Goal: Check status: Check status

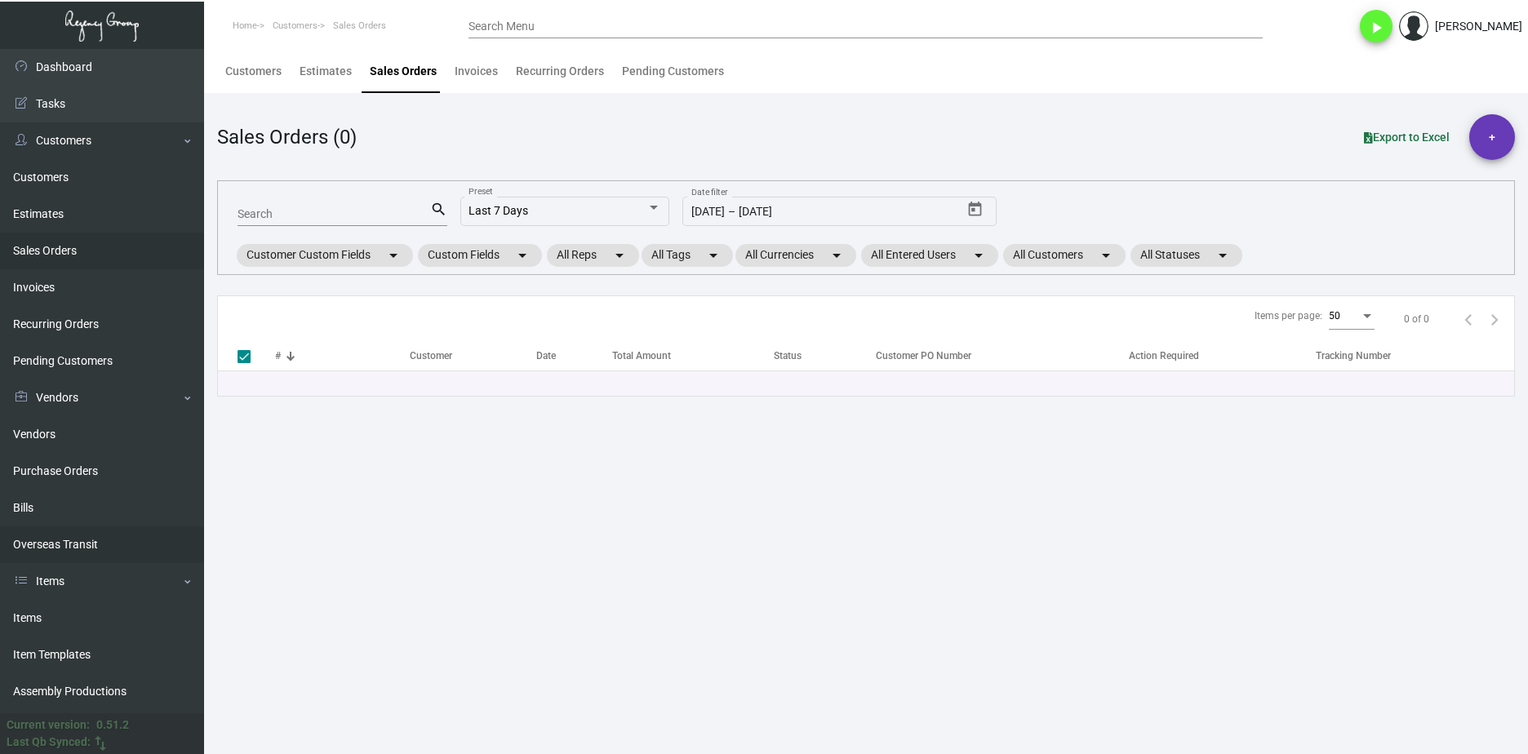
click at [118, 543] on link "Overseas Transit" at bounding box center [102, 544] width 204 height 37
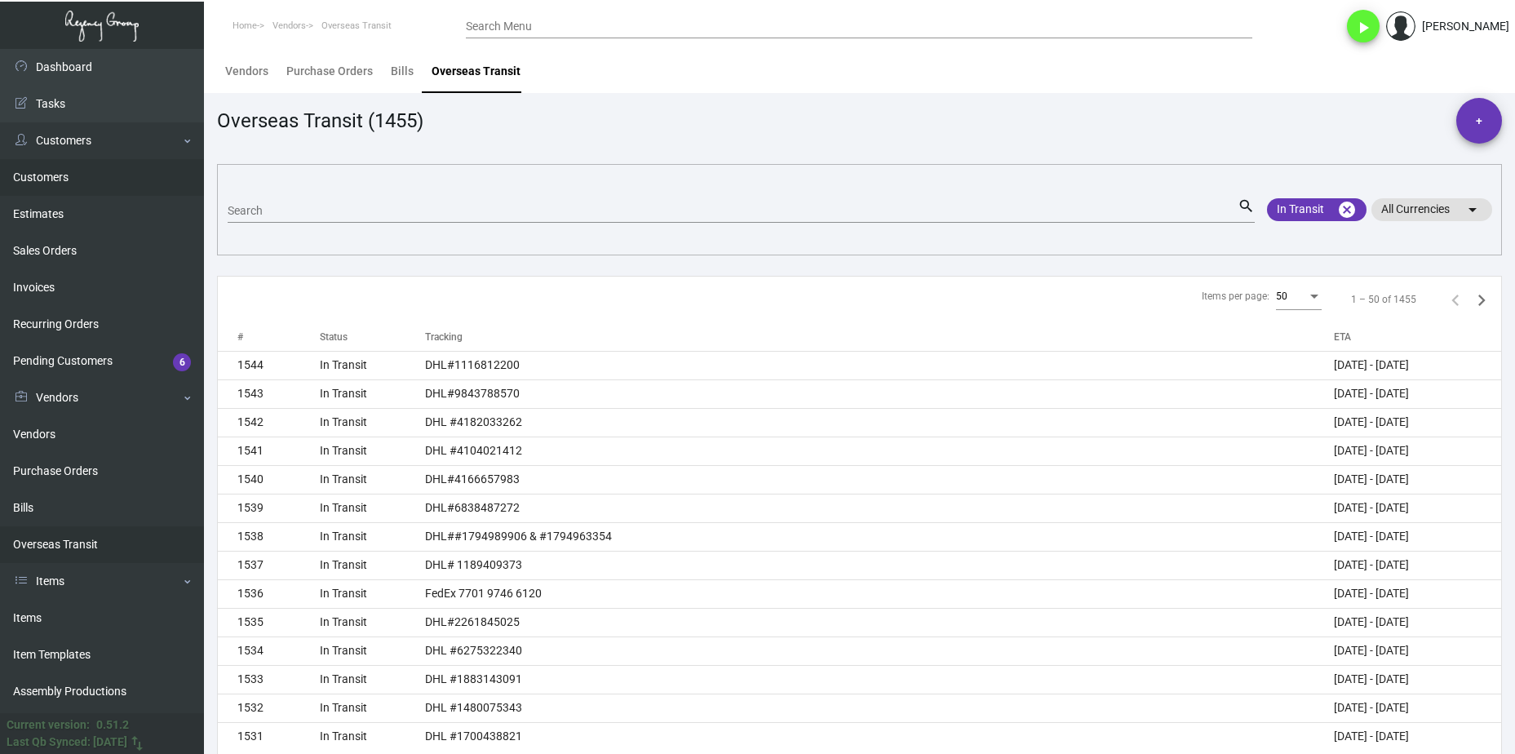
click at [122, 180] on link "Customers" at bounding box center [102, 177] width 204 height 37
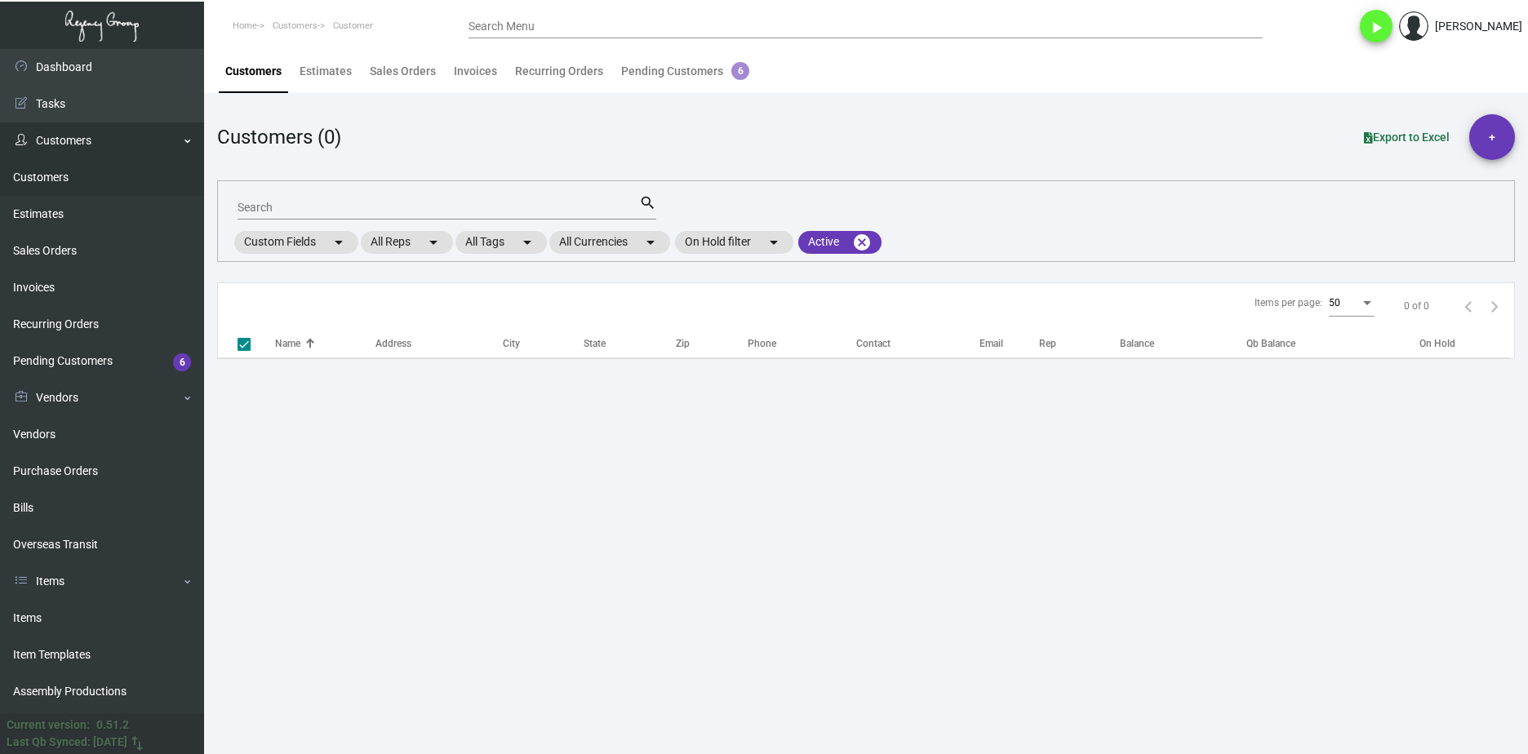
checkbox input "false"
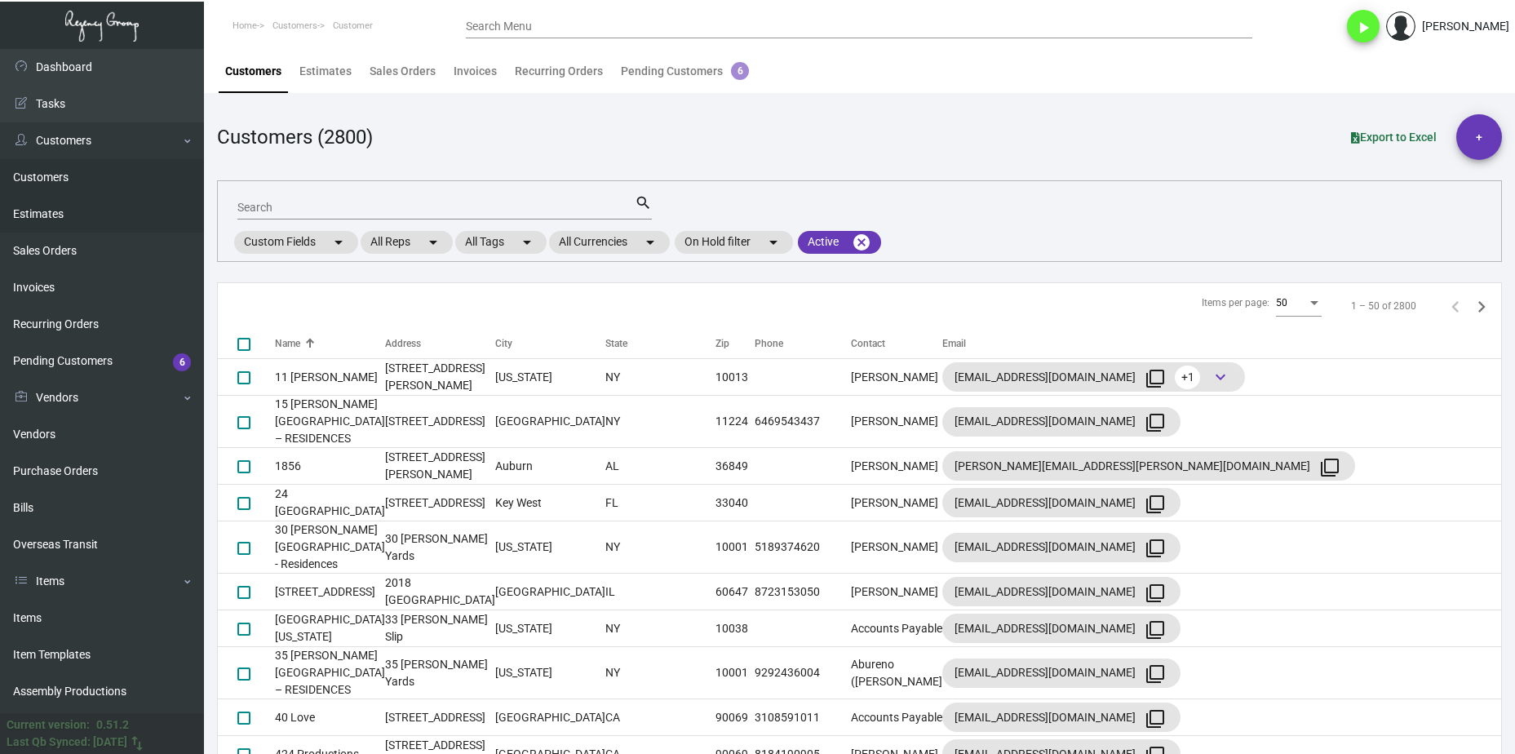
click at [88, 218] on link "Estimates" at bounding box center [102, 214] width 204 height 37
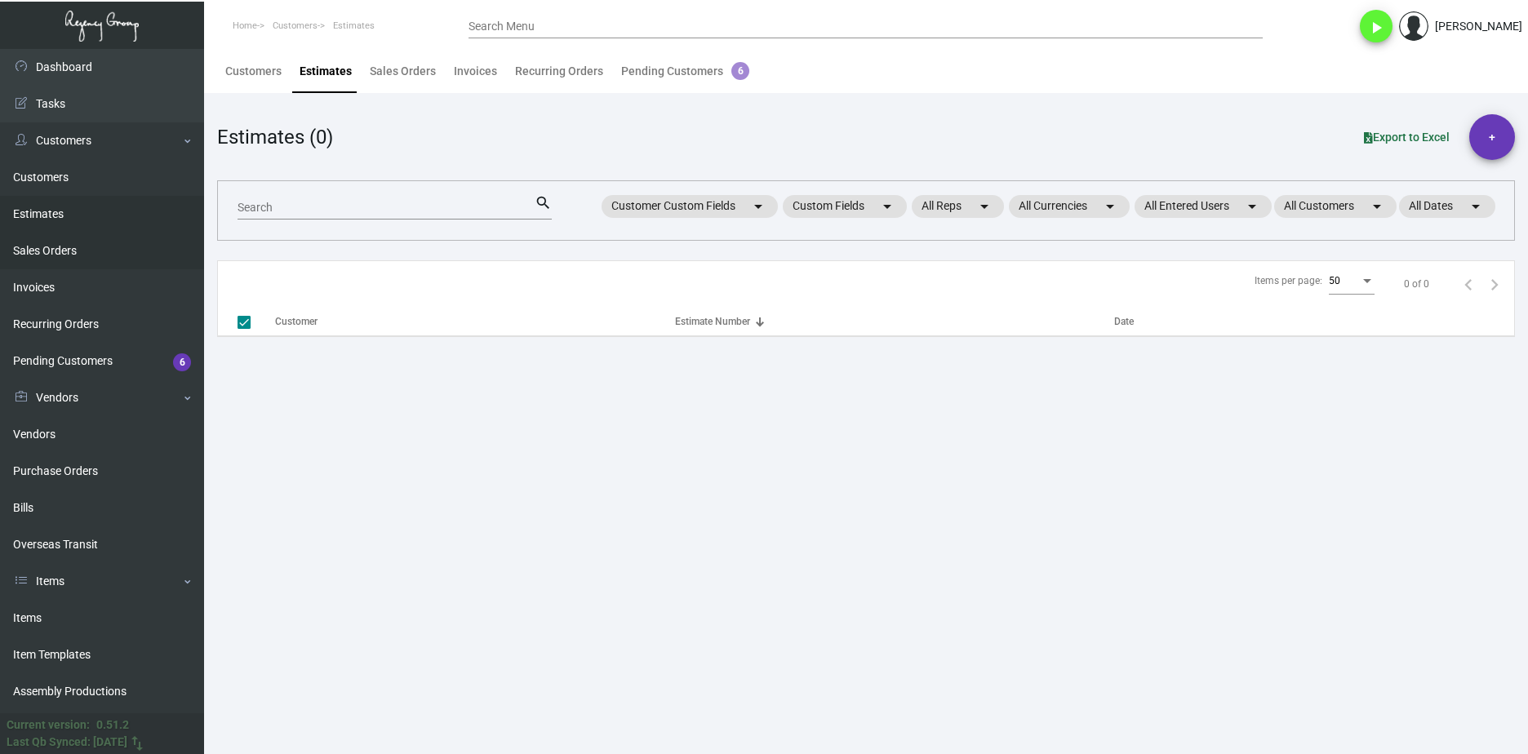
checkbox input "false"
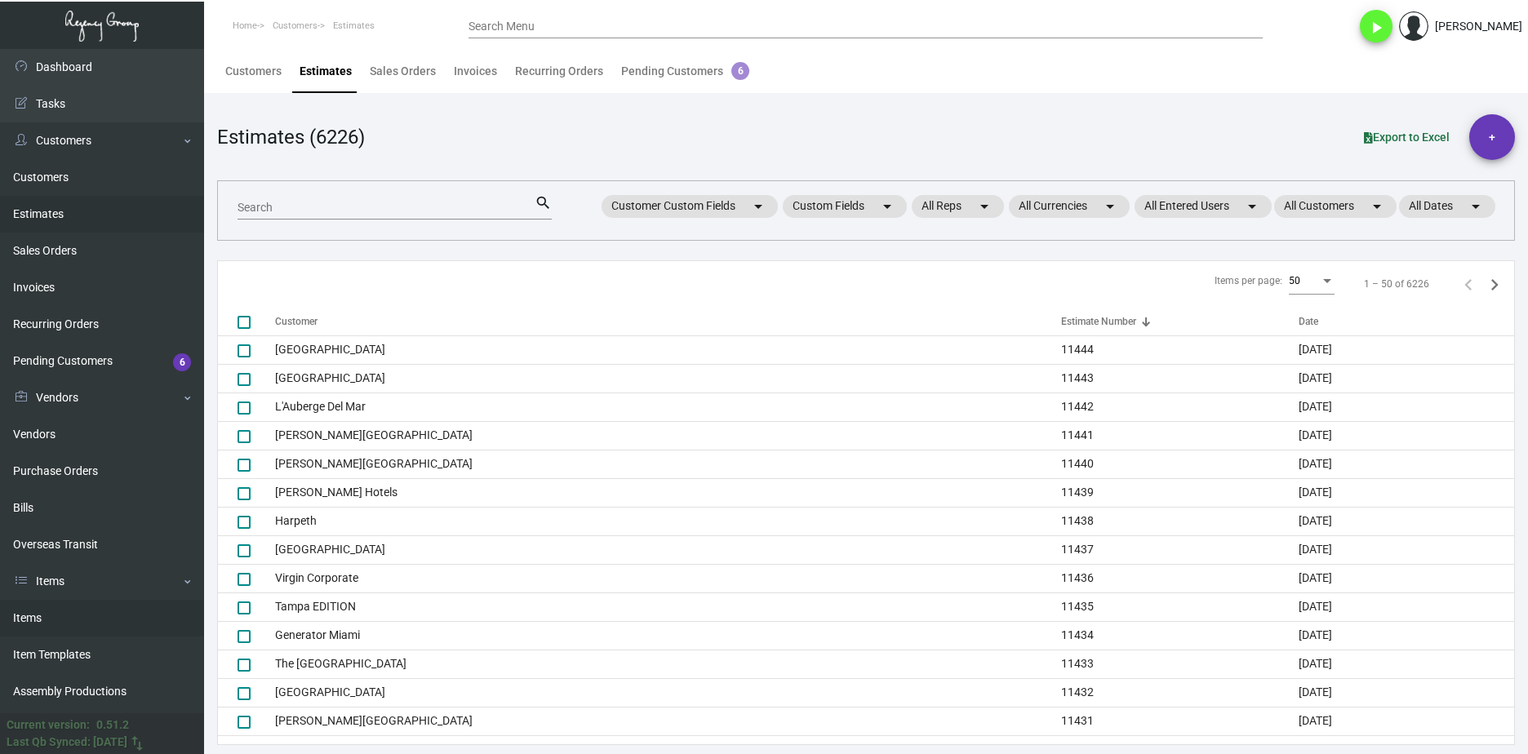
click at [96, 613] on link "Items" at bounding box center [102, 618] width 204 height 37
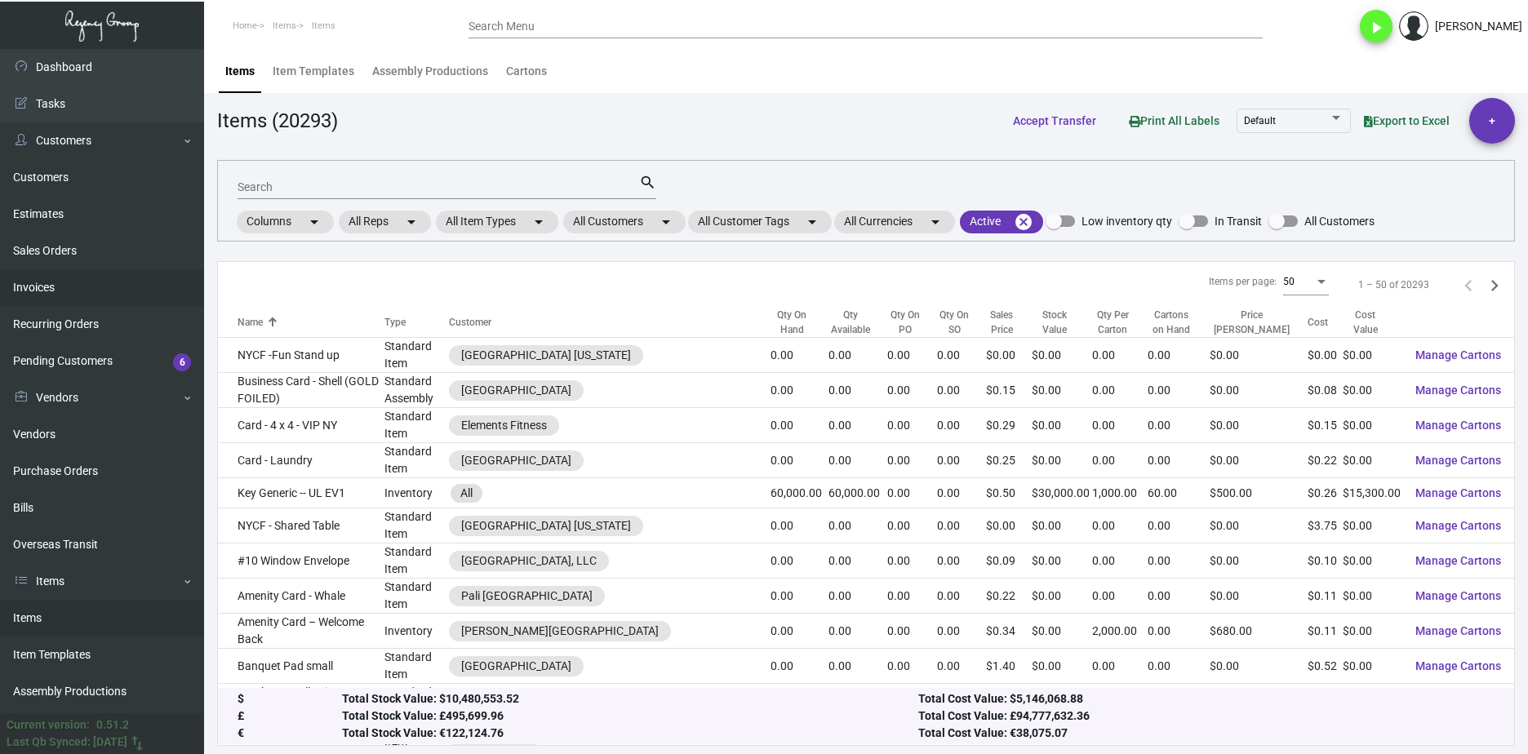
click at [92, 283] on link "Invoices" at bounding box center [102, 287] width 204 height 37
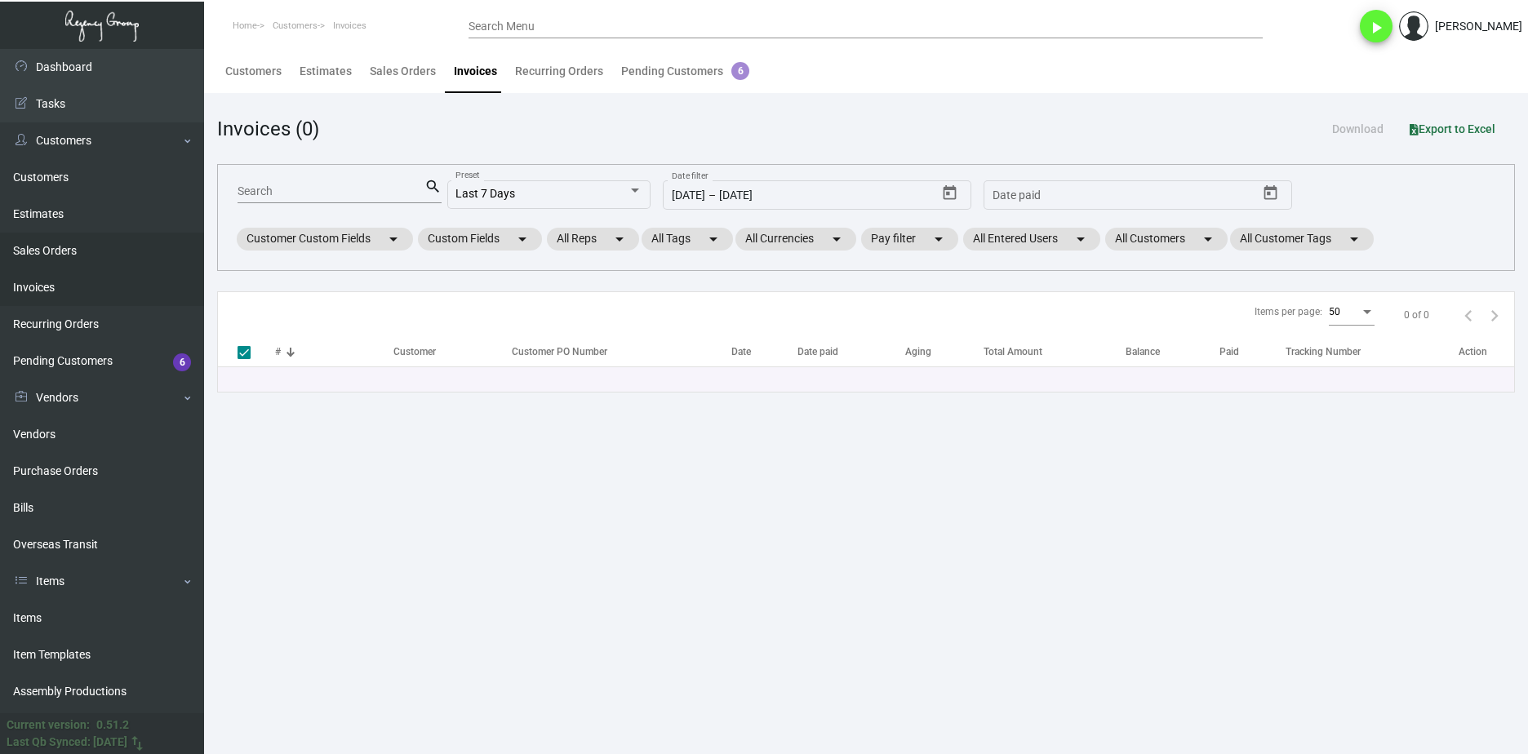
click at [89, 246] on link "Sales Orders" at bounding box center [102, 251] width 204 height 37
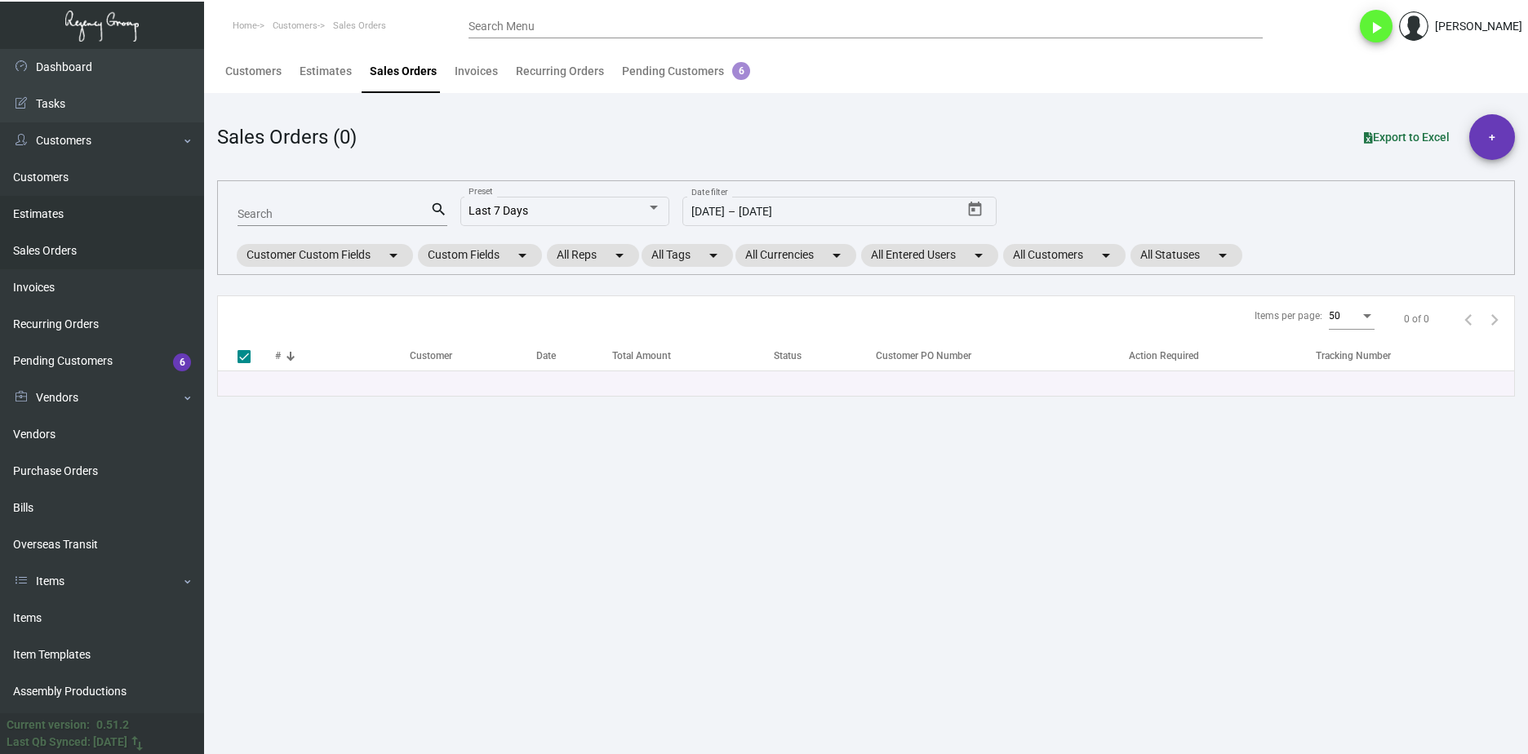
click at [126, 215] on link "Estimates" at bounding box center [102, 214] width 204 height 37
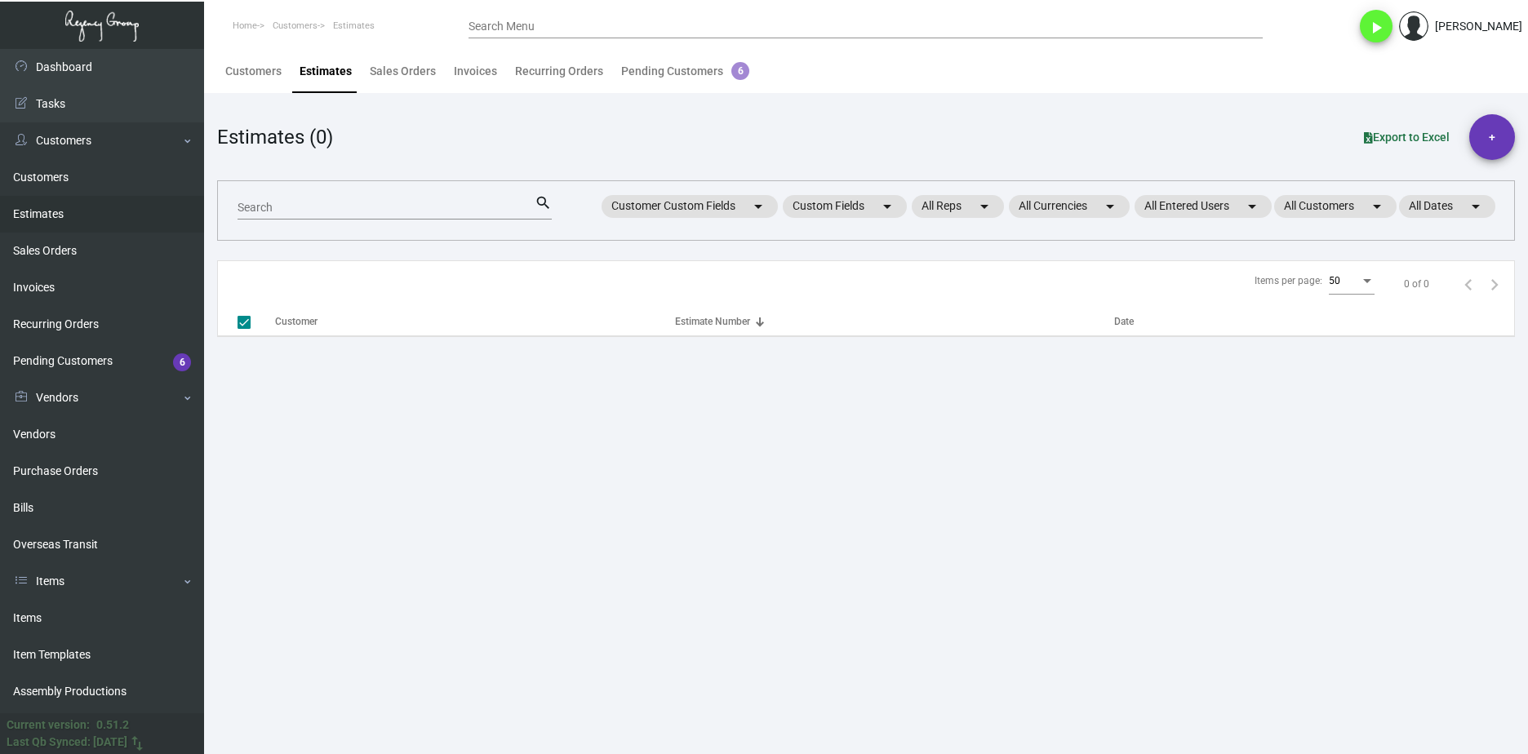
checkbox input "false"
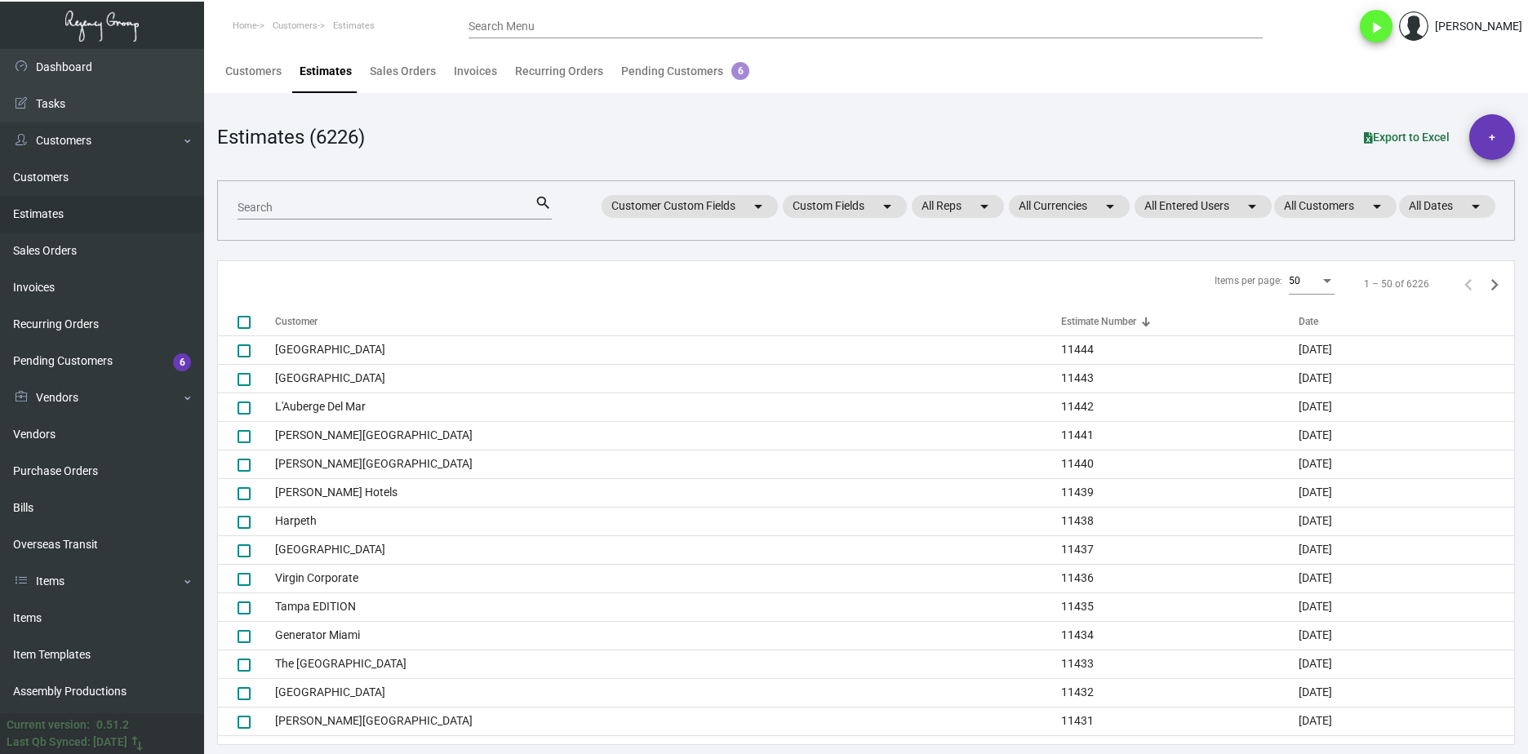
click at [345, 193] on mat-form-field "Search search" at bounding box center [394, 206] width 314 height 51
click at [340, 194] on div "Search" at bounding box center [385, 206] width 297 height 25
click at [337, 197] on div "Search" at bounding box center [385, 206] width 297 height 25
paste input "11104"
drag, startPoint x: 357, startPoint y: 208, endPoint x: 184, endPoint y: 217, distance: 173.2
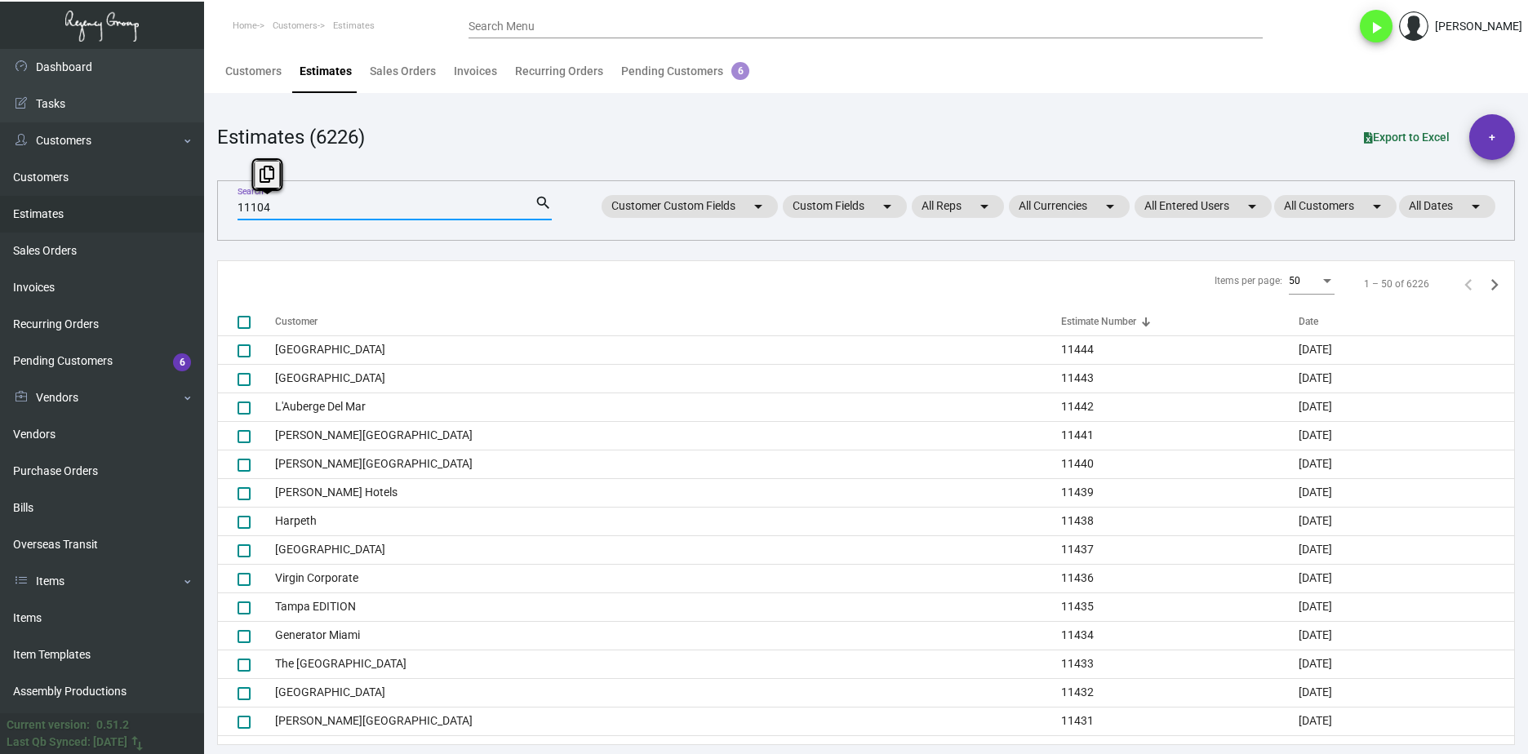
click at [184, 215] on div "Dashboard Dashboard Tasks Customers Customers Estimates Sales Orders Invoices R…" at bounding box center [764, 401] width 1528 height 705
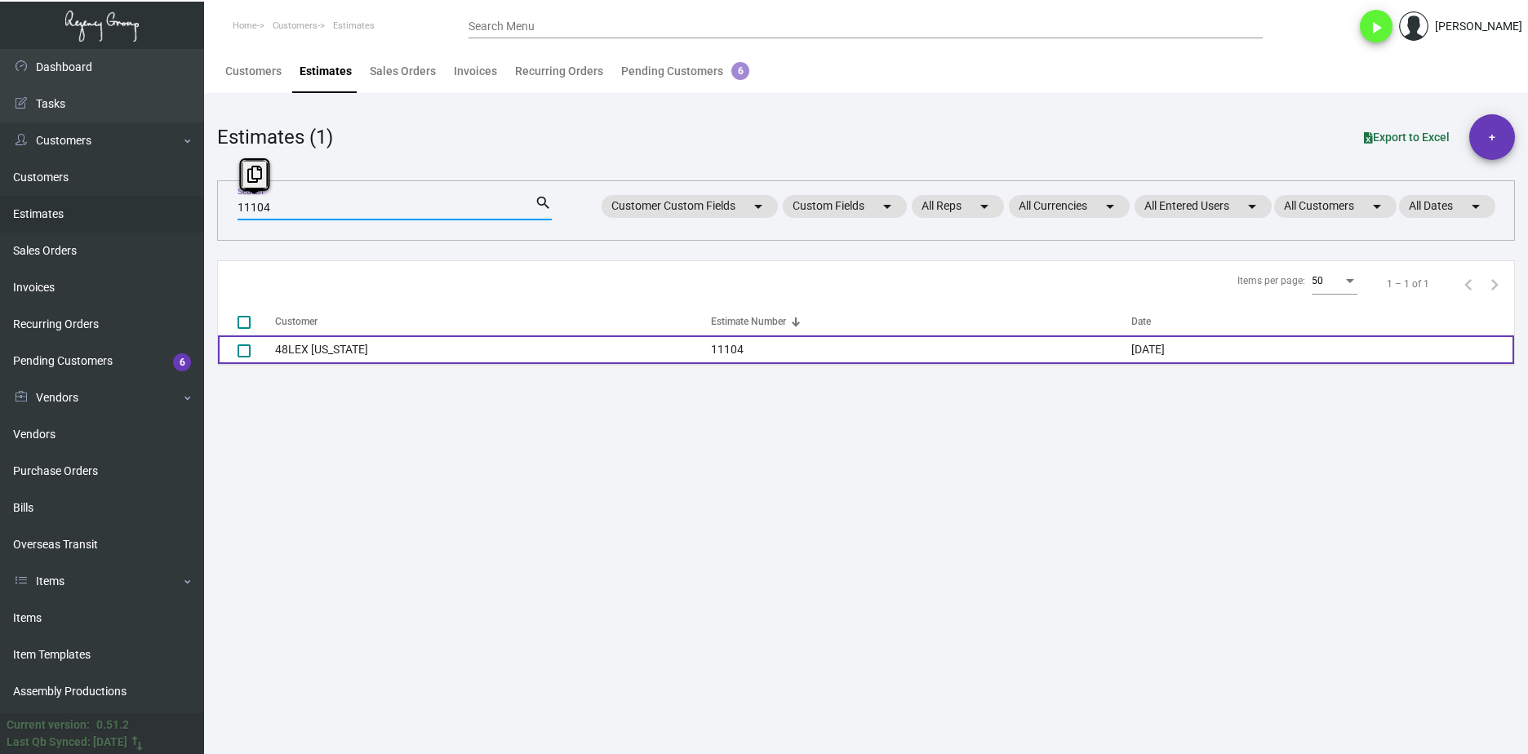
type input "11104"
click at [326, 339] on td "48LEX [US_STATE]" at bounding box center [493, 349] width 436 height 29
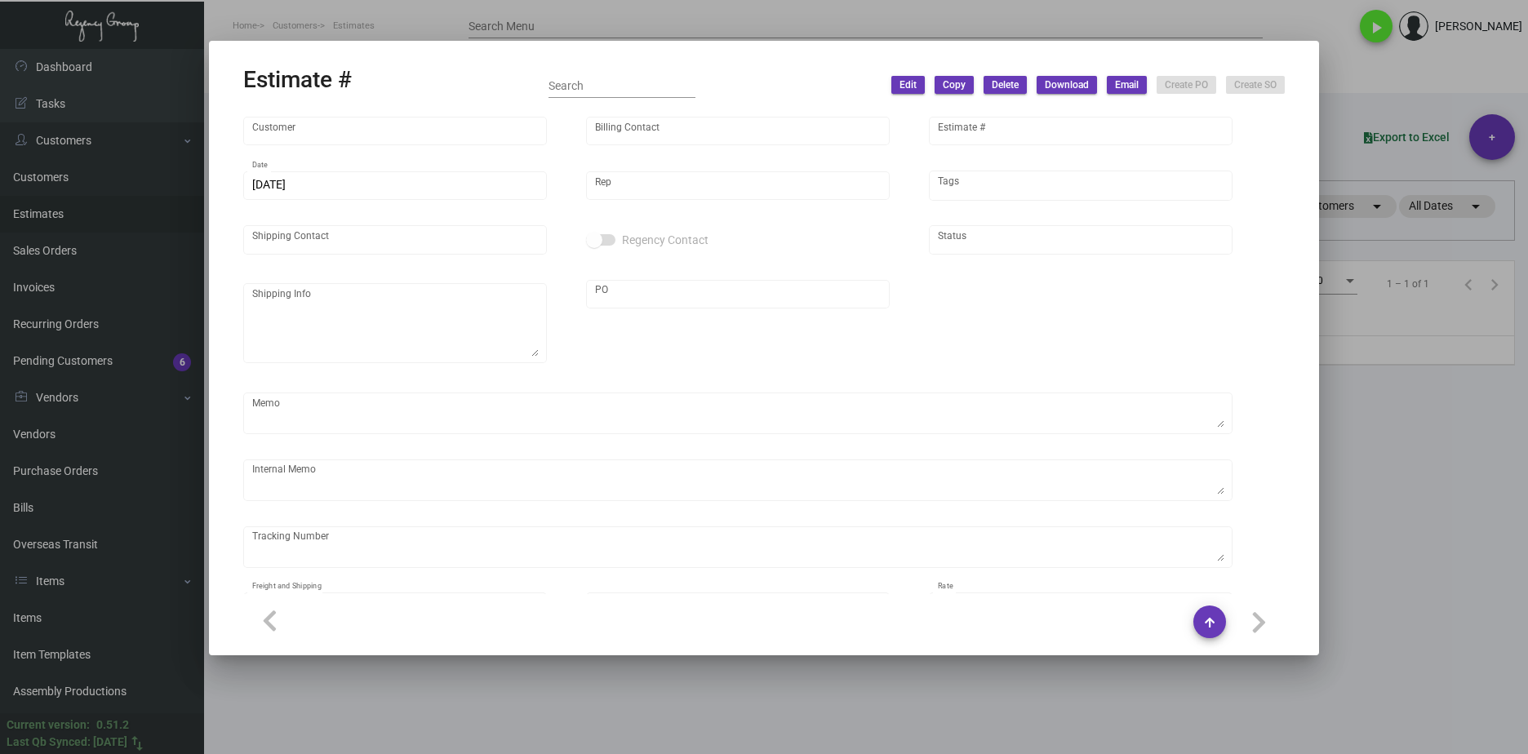
type input "48LEX [US_STATE]"
type input "Accounts Receivables"
type input "11104"
type input "[DATE]"
type input "[PERSON_NAME]"
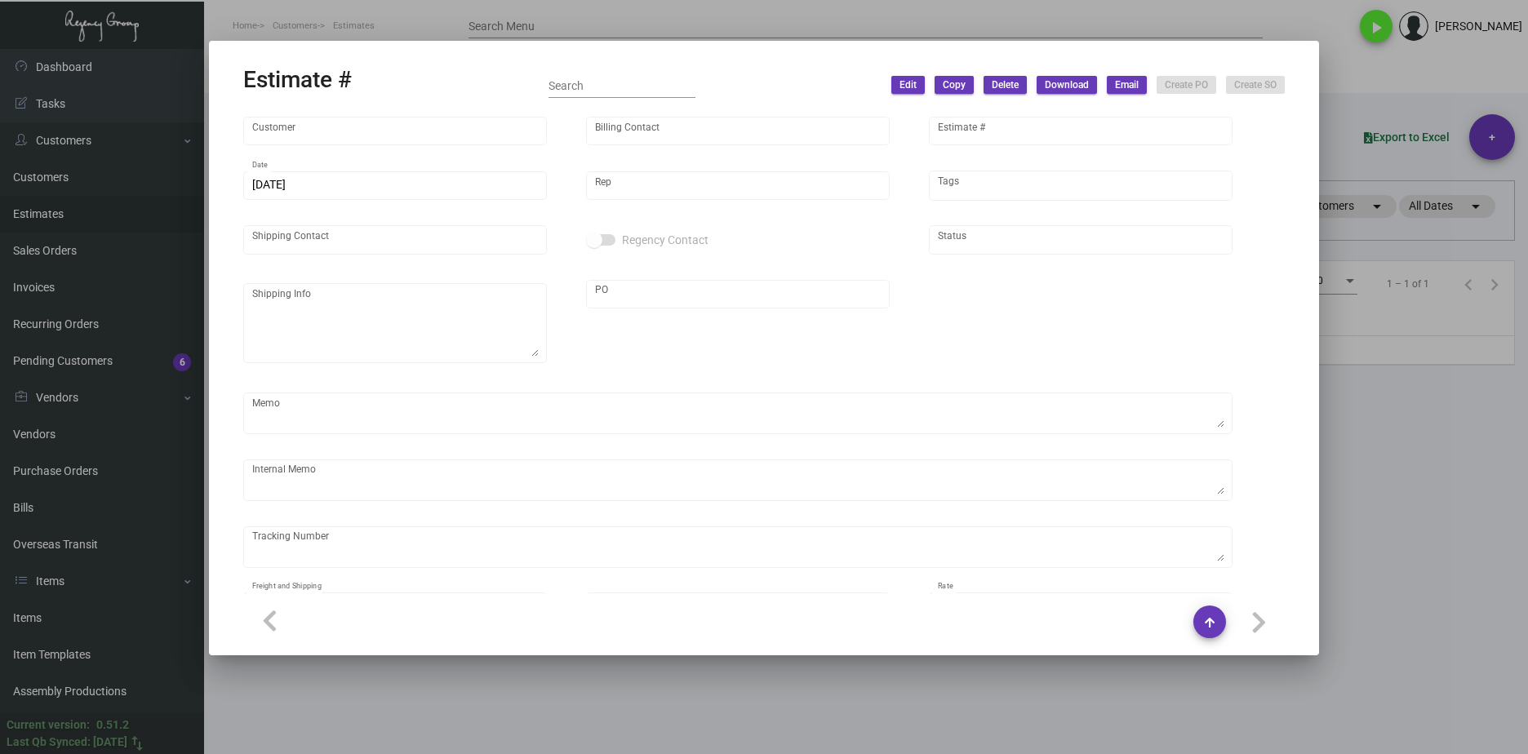
type input "United States Dollar $"
type input "$ 0.00"
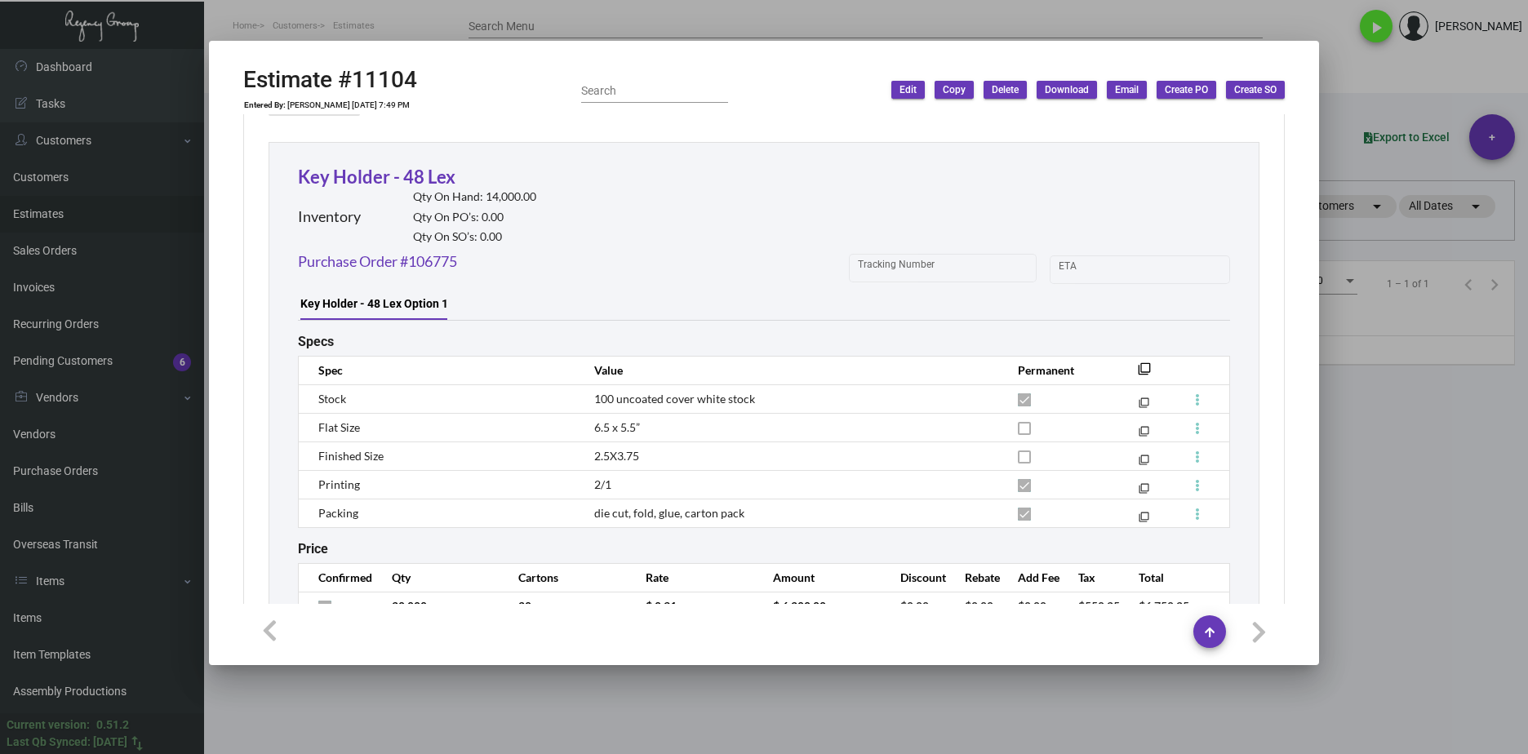
scroll to position [898, 0]
click at [432, 265] on link "Purchase Order #106775" at bounding box center [377, 262] width 159 height 22
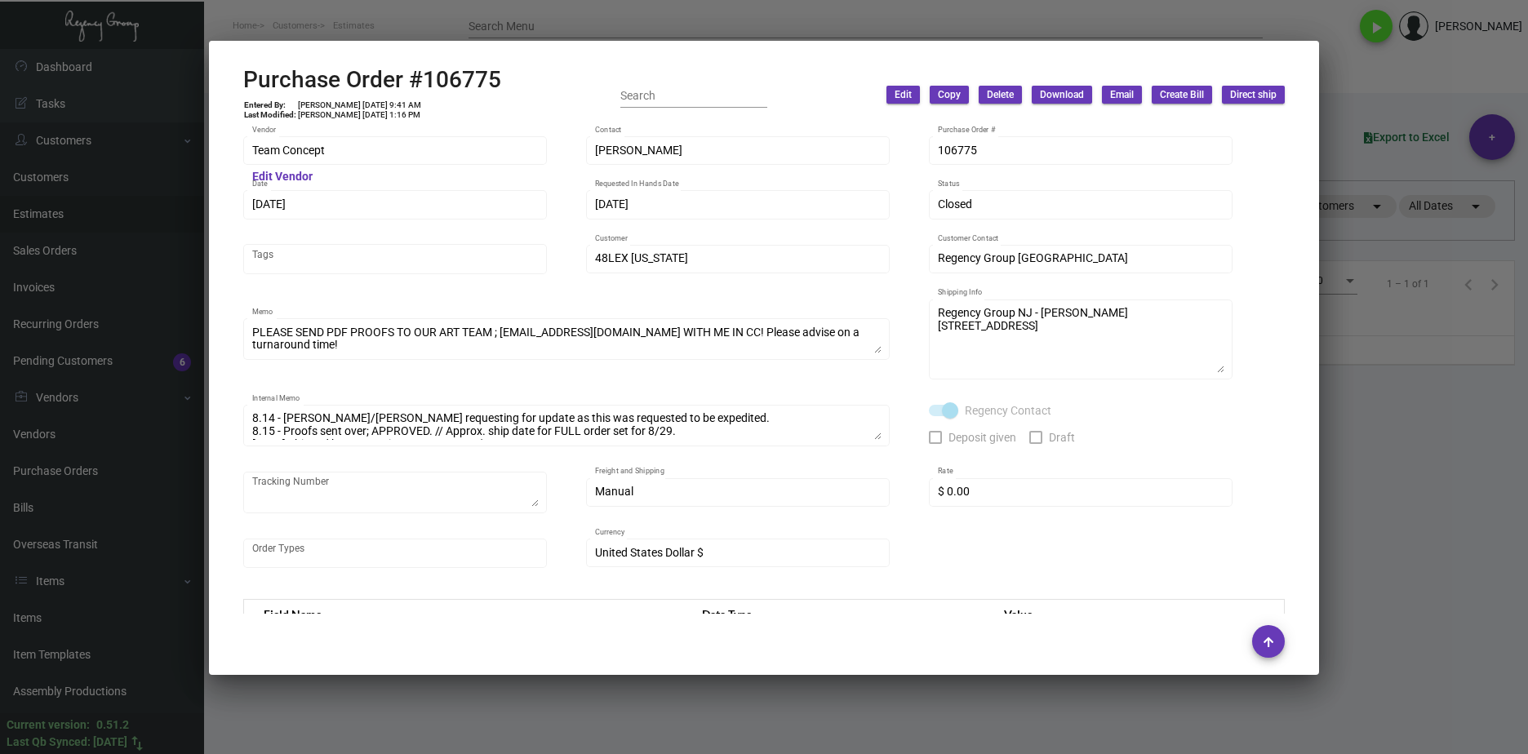
click at [962, 693] on div at bounding box center [764, 377] width 1528 height 754
